Goal: Information Seeking & Learning: Check status

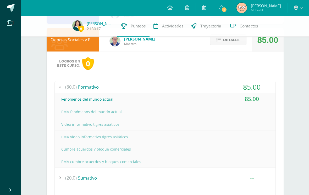
click at [197, 45] on span "Detalle" at bounding box center [231, 40] width 17 height 10
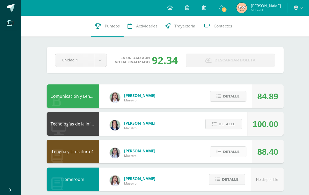
click at [197, 153] on span "Detalle" at bounding box center [231, 152] width 17 height 10
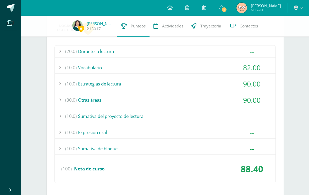
scroll to position [145, 0]
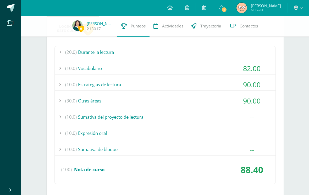
click at [197, 106] on div "90.00" at bounding box center [251, 101] width 47 height 12
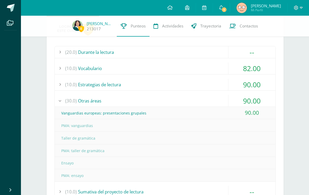
click at [197, 101] on div "90.00" at bounding box center [251, 101] width 47 height 12
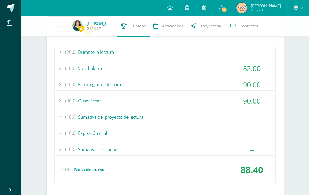
click at [197, 87] on div "90.00" at bounding box center [251, 85] width 47 height 12
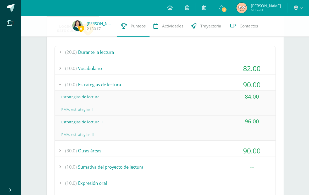
click at [197, 90] on div "90.00" at bounding box center [251, 85] width 47 height 12
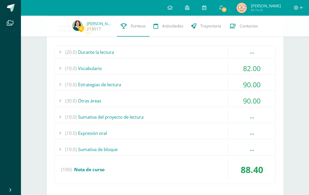
click at [197, 71] on div "82.00" at bounding box center [251, 69] width 47 height 12
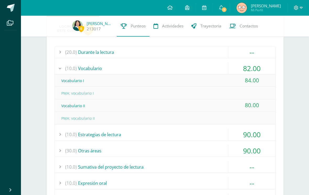
click at [197, 69] on div "82.00" at bounding box center [251, 69] width 47 height 12
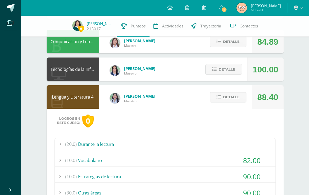
scroll to position [47, 0]
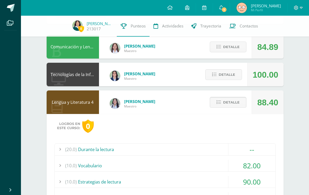
click at [197, 105] on span "Detalle" at bounding box center [231, 103] width 17 height 10
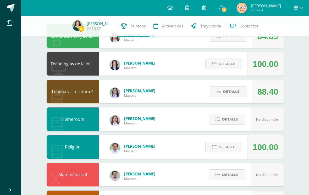
scroll to position [0, 0]
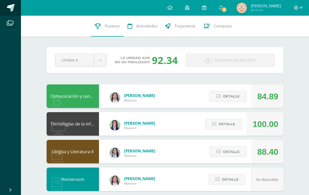
click at [10, 9] on span at bounding box center [11, 8] width 8 height 8
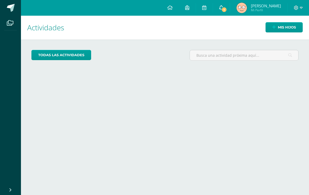
click at [223, 6] on icon at bounding box center [221, 7] width 4 height 5
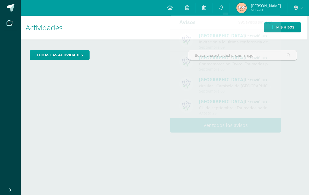
scroll to position [0, 2]
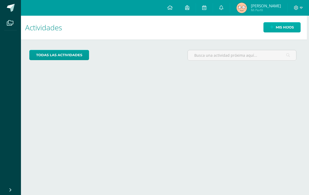
click at [290, 27] on span "Mis hijos" at bounding box center [285, 28] width 18 height 10
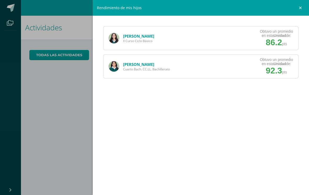
click at [70, 127] on div "Rendimiento de mis hijos Maria Hernandez II Curso Ciclo Básico Obtuvo un promed…" at bounding box center [154, 97] width 309 height 195
